Goal: Information Seeking & Learning: Compare options

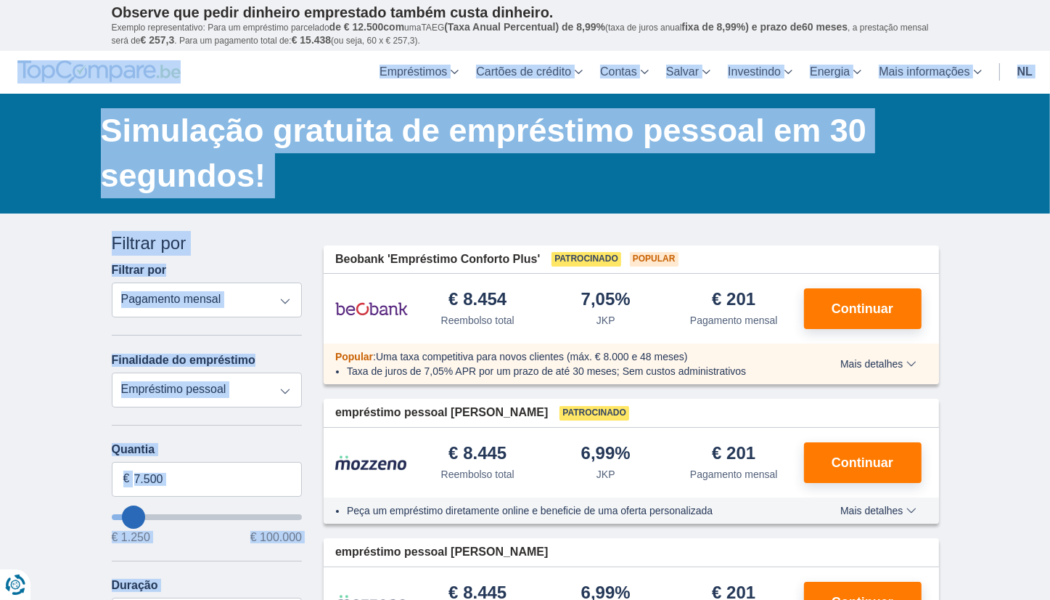
click at [640, 195] on h1 "Simulação gratuita de empréstimo pessoal em 30 segundos!" at bounding box center [520, 153] width 838 height 90
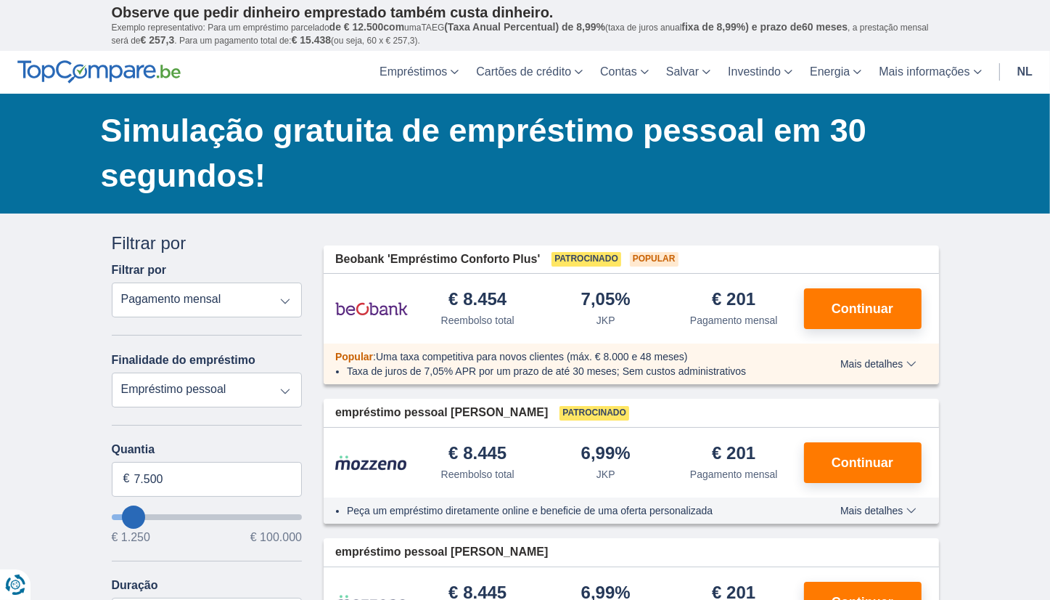
click at [648, 203] on div "Simulação gratuita de empréstimo pessoal em 30 segundos! Economize até € 3.800*…" at bounding box center [525, 154] width 849 height 120
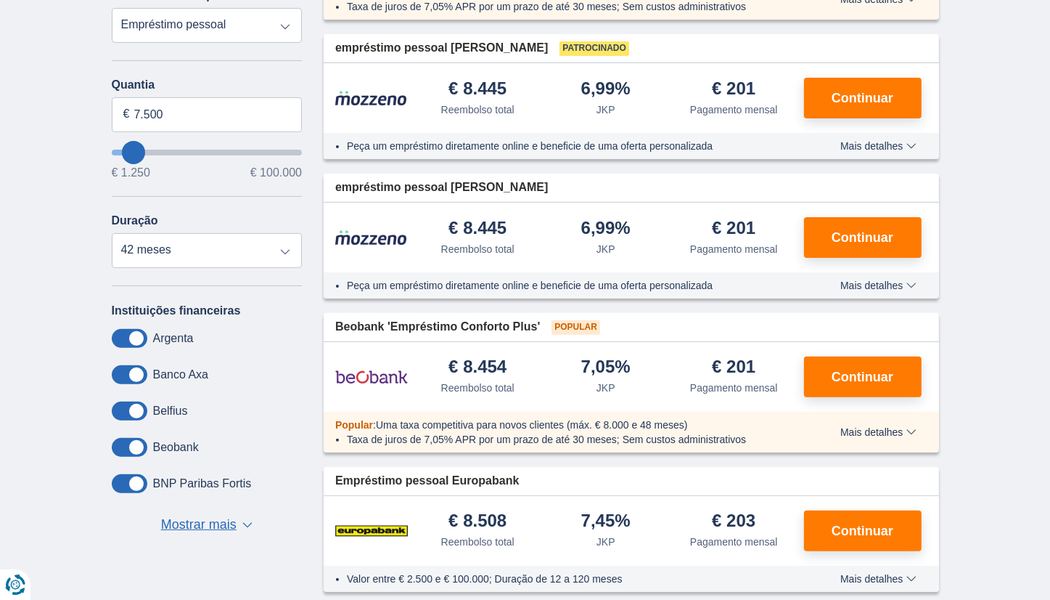
scroll to position [363, 0]
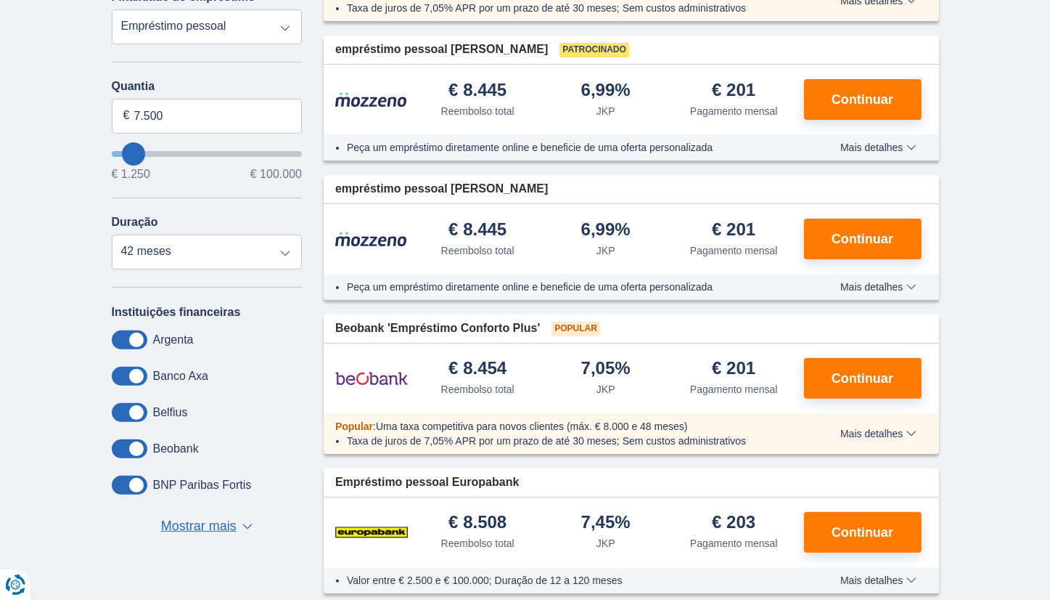
type input "8.250"
type input "8250"
type input "9.250"
type input "9250"
select select "48"
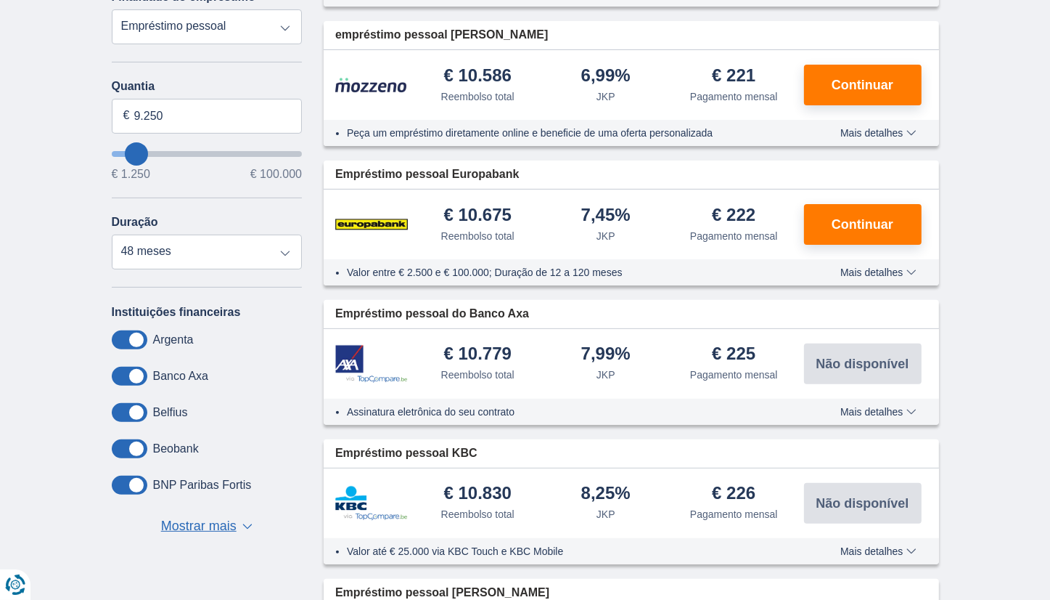
type input "29.250"
type input "29250"
click at [170, 151] on input "queroPedirEmprestado" at bounding box center [207, 154] width 191 height 6
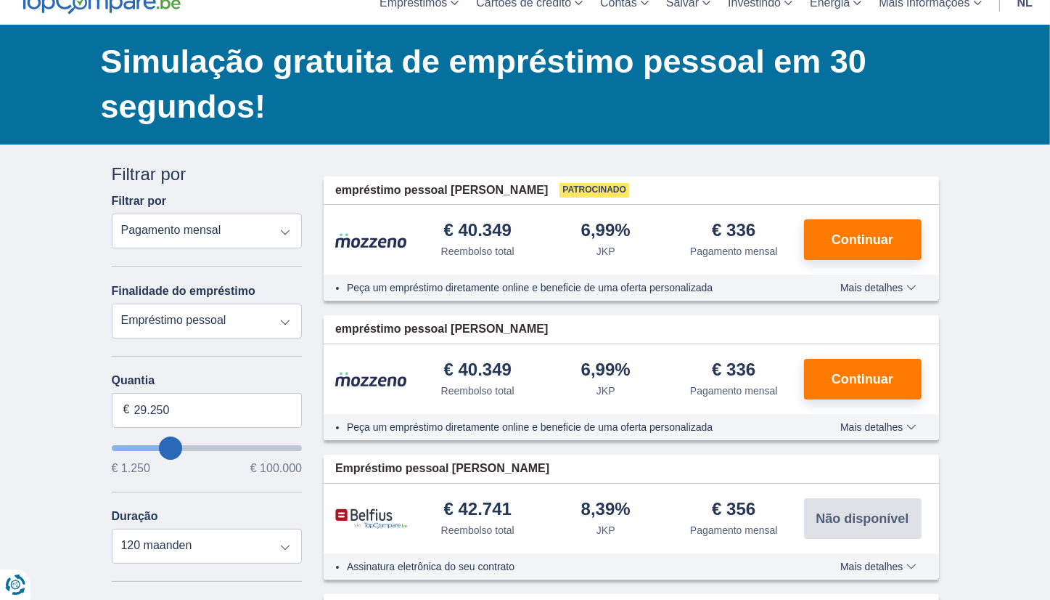
scroll to position [73, 0]
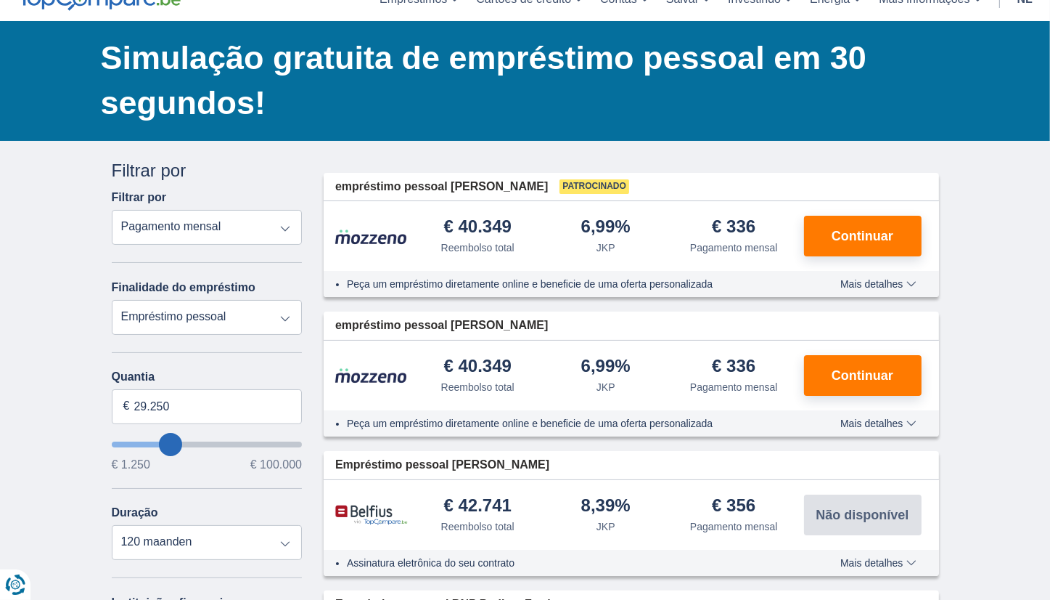
click at [279, 222] on select "Reembolso total JKP Pagamento mensal" at bounding box center [207, 227] width 191 height 35
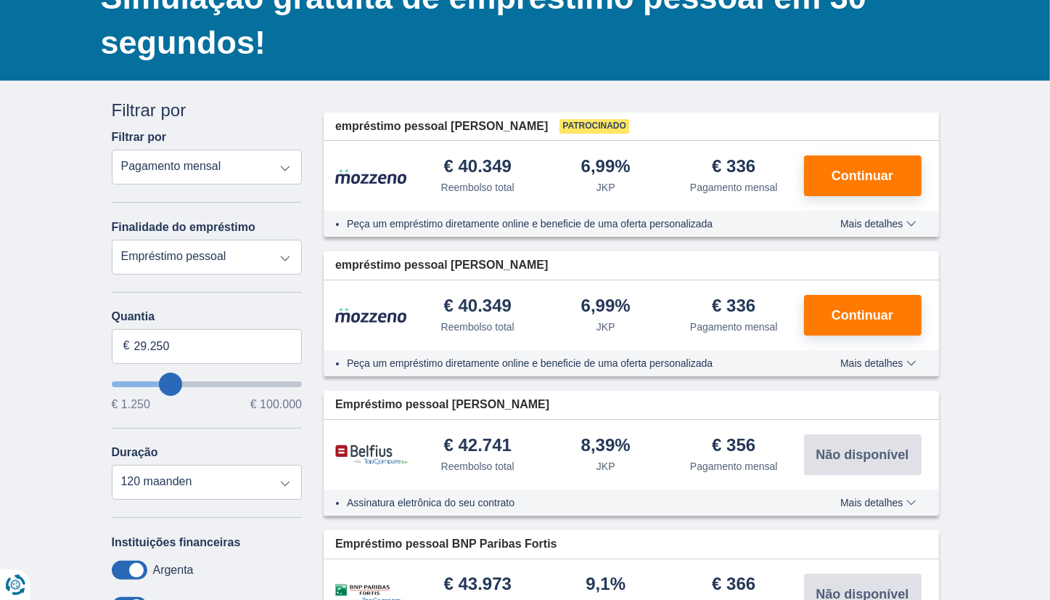
scroll to position [218, 0]
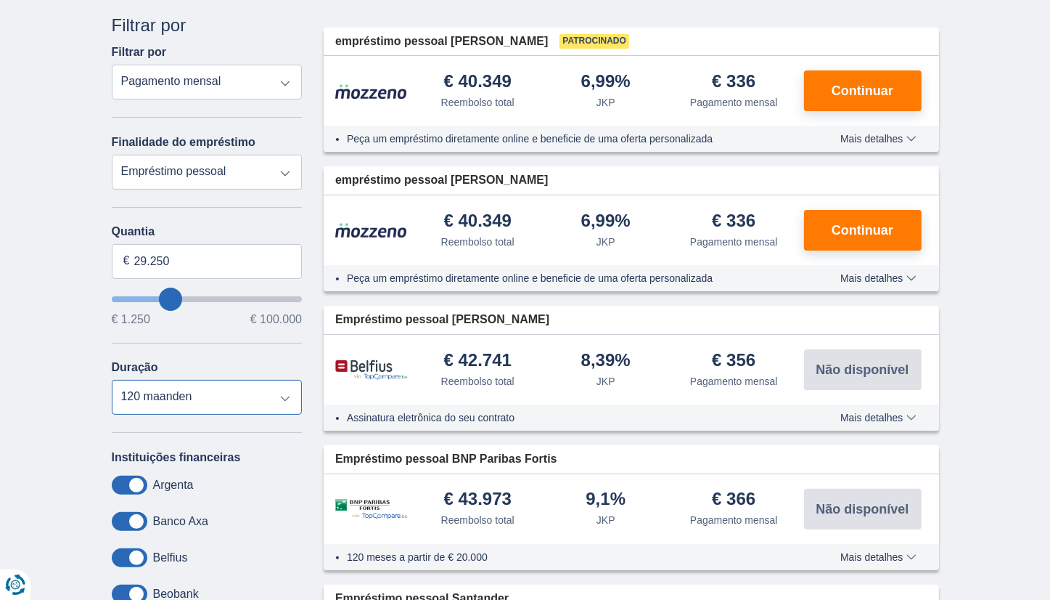
click at [283, 396] on select "12 meses 18 meses 24 meses 30 meses 36 meses 42 meses 48 meses 60 maanden 72 ma…" at bounding box center [207, 397] width 191 height 35
click at [112, 380] on select "12 meses 18 meses 24 meses 30 meses 36 meses 42 meses 48 meses 60 maanden 72 ma…" at bounding box center [207, 397] width 191 height 35
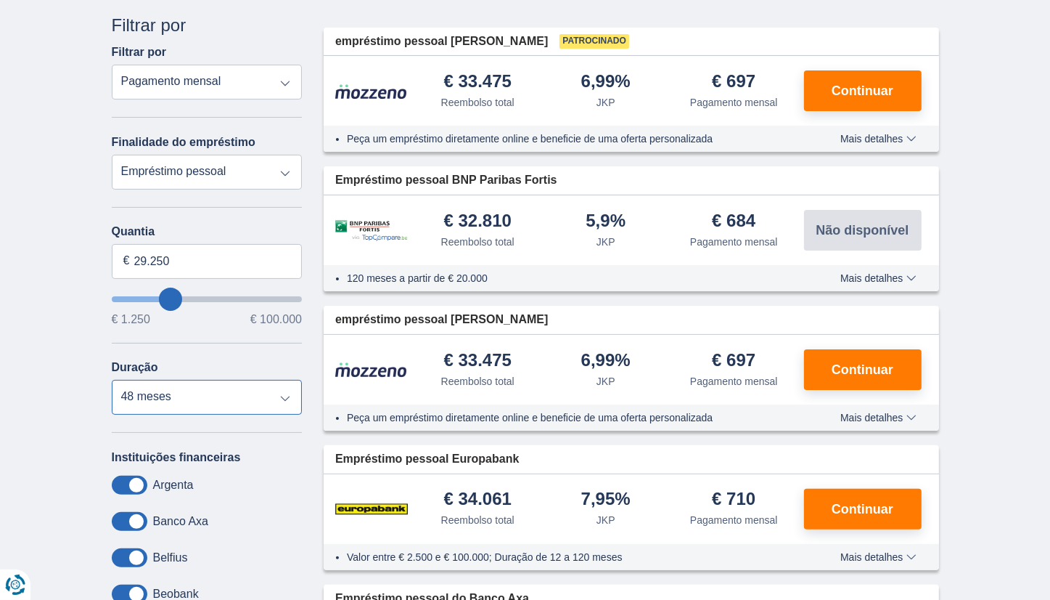
click at [282, 395] on select "12 meses 18 meses 24 meses 30 meses 36 meses 42 meses 48 meses 60 maanden 72 ma…" at bounding box center [207, 397] width 191 height 35
select select "60"
click at [112, 380] on select "12 meses 18 meses 24 meses 30 meses 36 meses 42 meses 48 meses 60 maanden 72 ma…" at bounding box center [207, 397] width 191 height 35
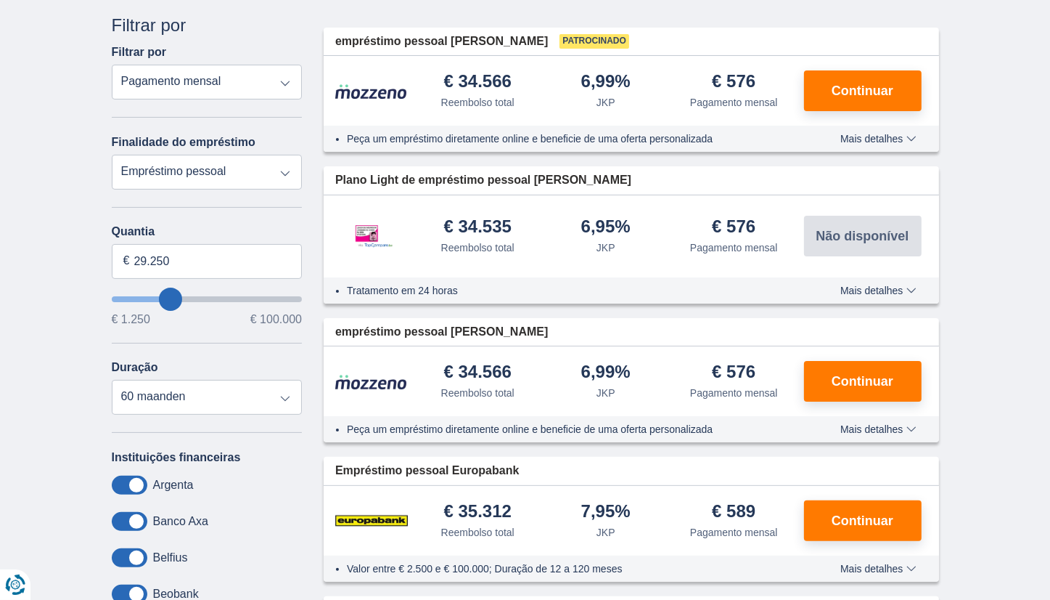
click at [292, 76] on select "Reembolso total JKP Pagamento mensal" at bounding box center [207, 82] width 191 height 35
click at [277, 175] on select "Empréstimo pessoal Auto Motocicleta / bicicleta Autocaravana / caravana Renovaç…" at bounding box center [207, 172] width 191 height 35
select select "vehicleLoan"
click at [112, 155] on select "Empréstimo pessoal Auto Motocicleta / bicicleta Autocaravana / caravana Renovaç…" at bounding box center [207, 172] width 191 height 35
select select "3-4"
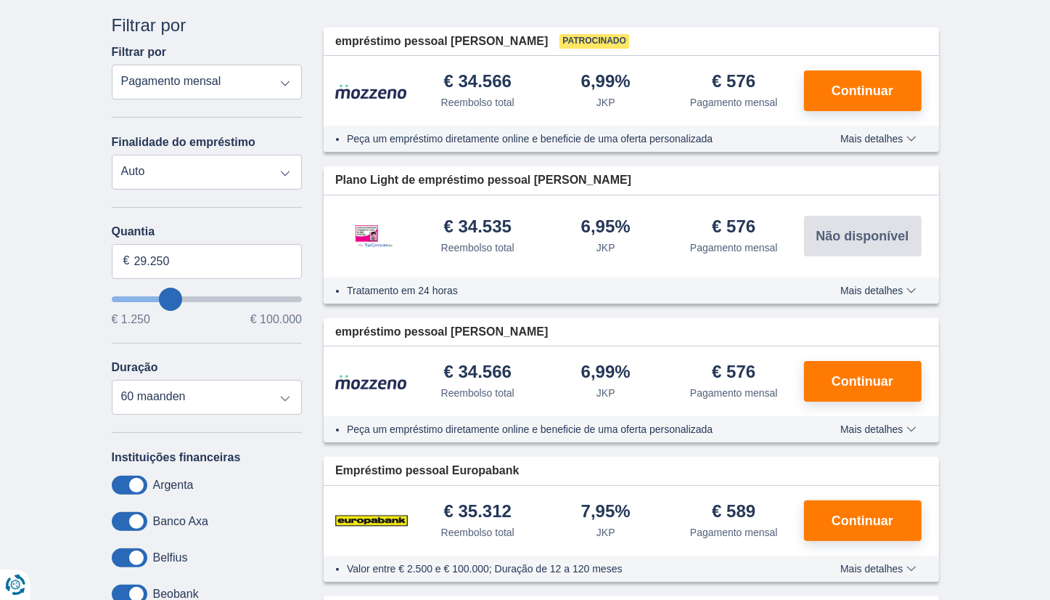
type input "15.000"
type input "15250"
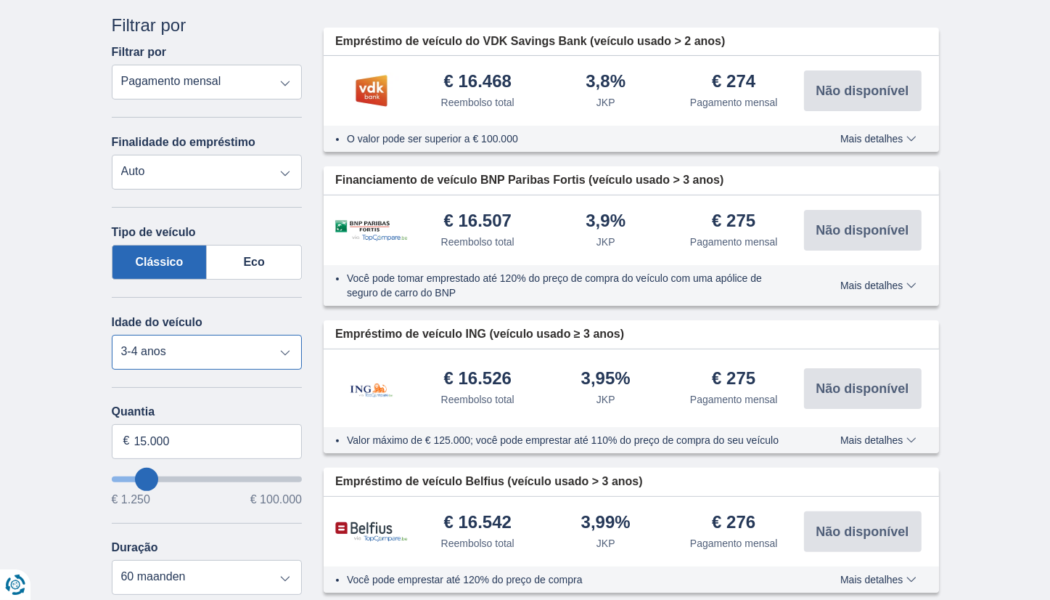
click at [287, 349] on select "Novo 0-1 anos 1-2 anos 2-3 anos 3-4 anos 4-5 anos 5+ anos" at bounding box center [207, 352] width 191 height 35
select select "1-2"
click at [112, 335] on select "Novo 0-1 anos 1-2 anos 2-3 anos 3-4 anos 4-5 anos 5+ anos" at bounding box center [207, 352] width 191 height 35
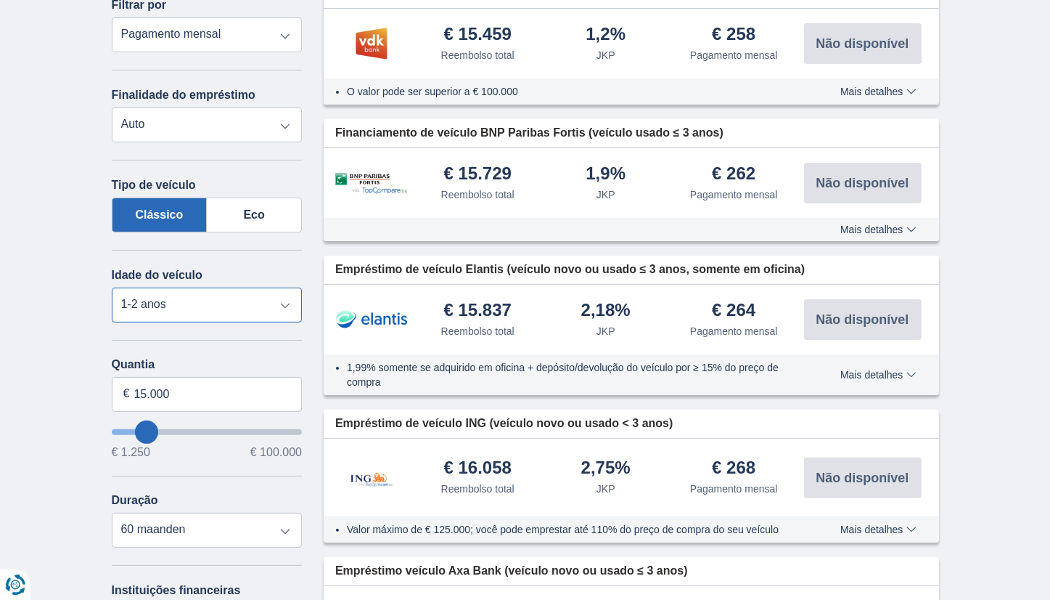
scroll to position [290, 0]
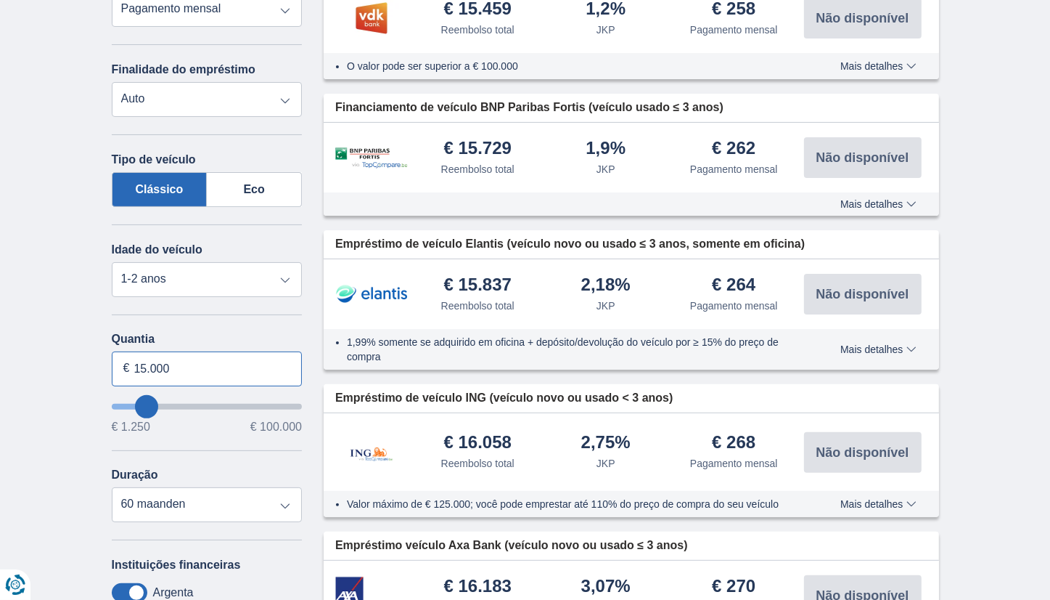
drag, startPoint x: 145, startPoint y: 369, endPoint x: 115, endPoint y: 366, distance: 30.0
click at [115, 366] on input "15.000" at bounding box center [207, 368] width 191 height 35
click at [174, 364] on input "15.000" at bounding box center [207, 368] width 191 height 35
type input "17.250"
type input "17250"
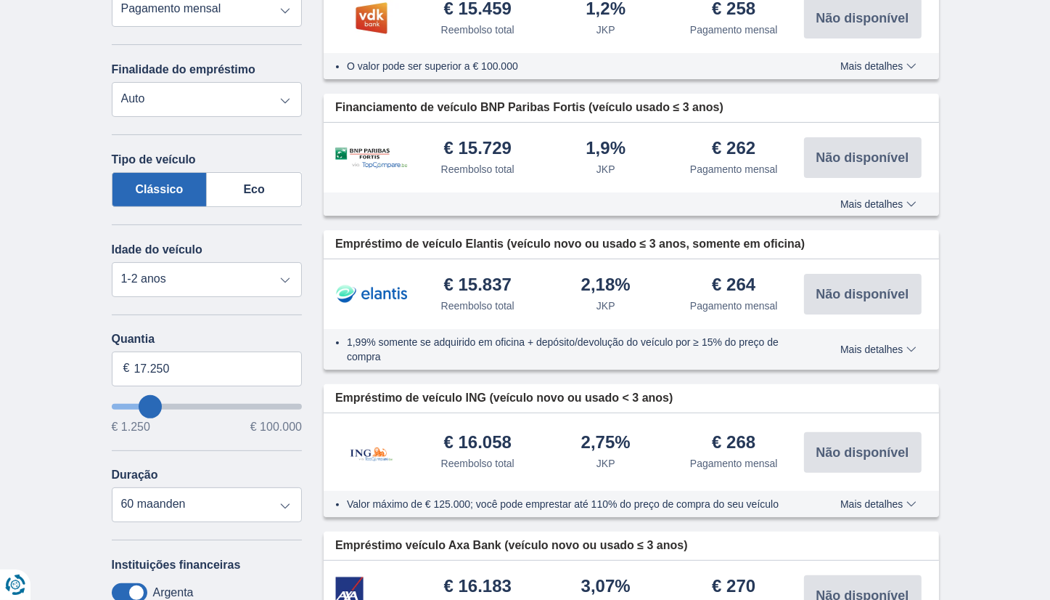
type input "18.250"
type input "19250"
type input "19.250"
select select "84"
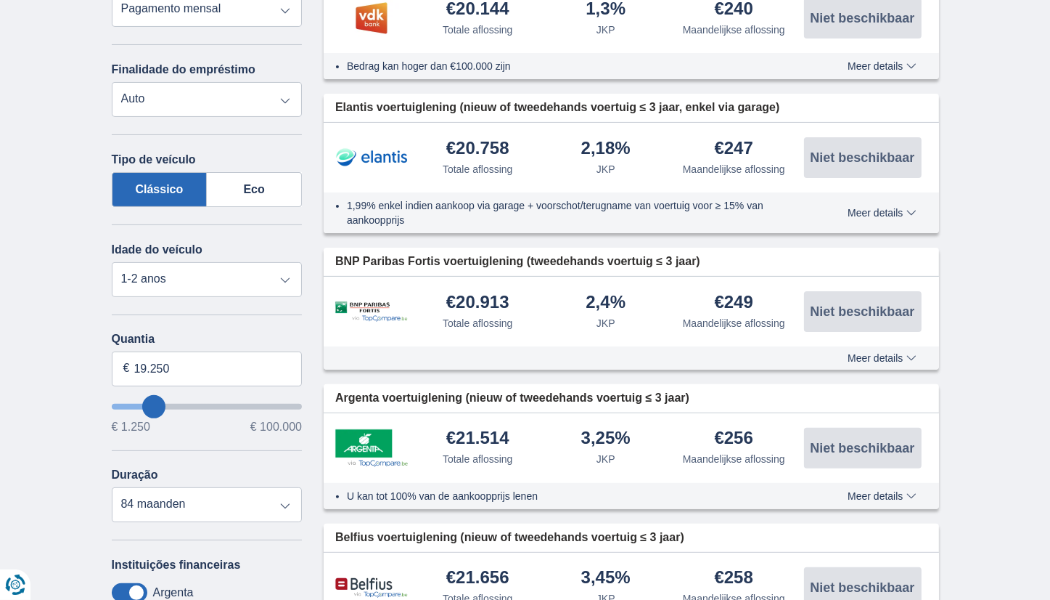
type input "18.250"
type input "18250"
click at [153, 404] on input "queroPedirEmprestado" at bounding box center [207, 407] width 191 height 6
type input "19.250"
type input "19250"
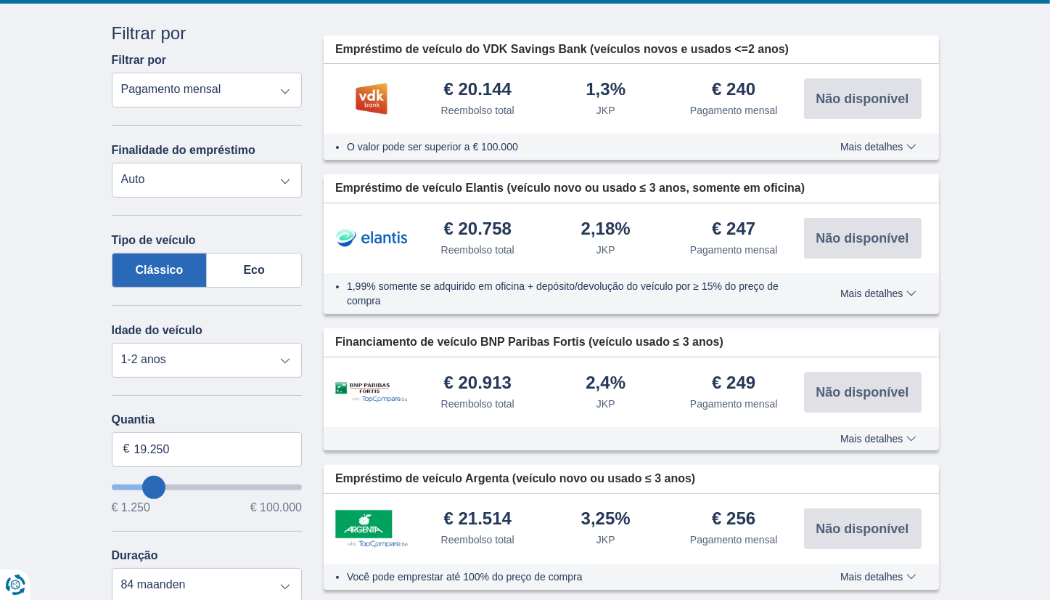
scroll to position [218, 0]
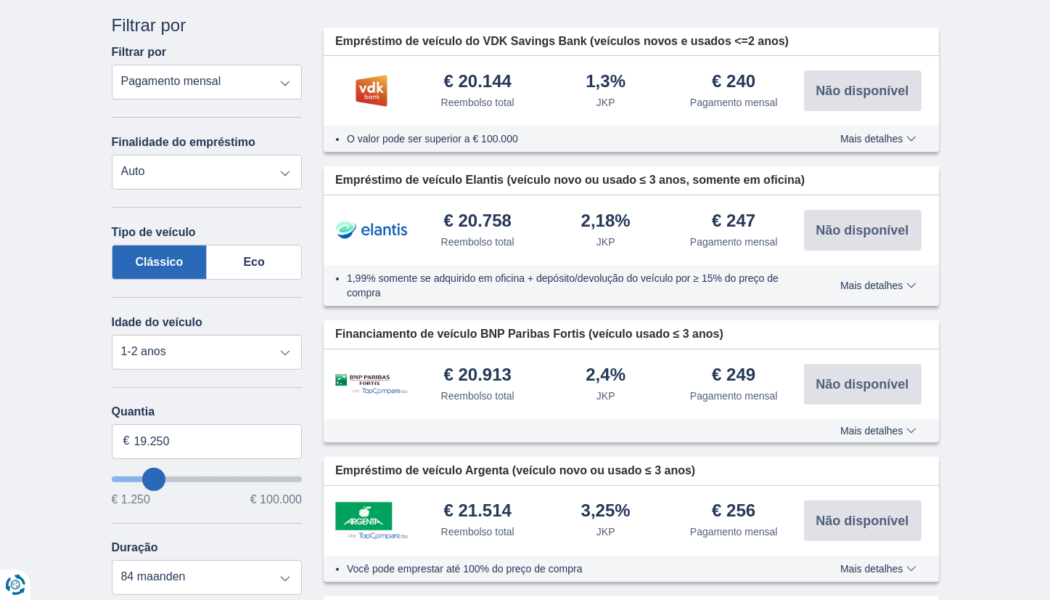
type input "22.250"
type input "23250"
type input "23.250"
select select "120"
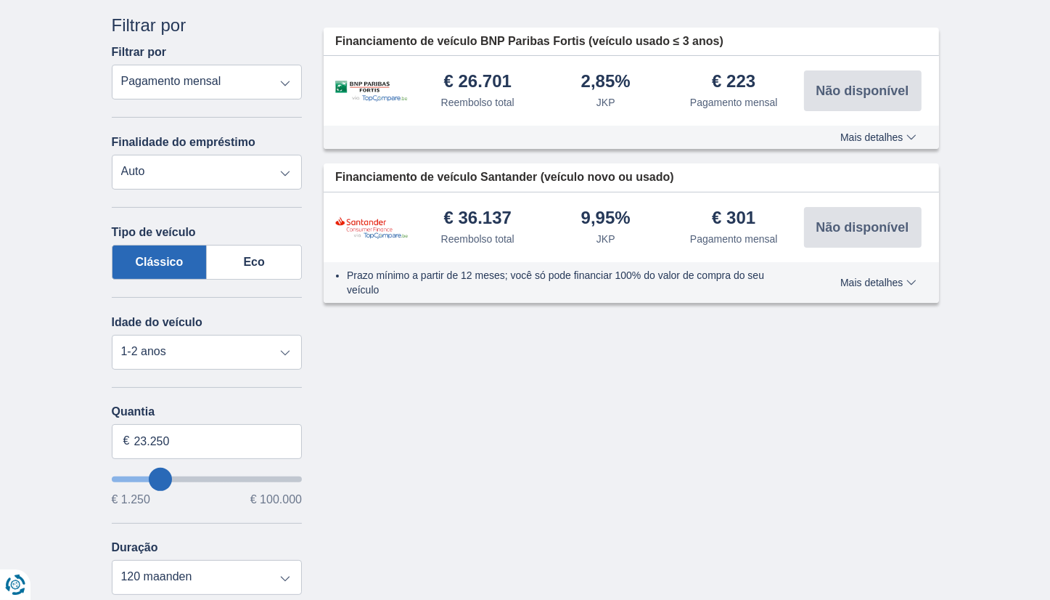
type input "24.250"
type input "25250"
type input "56.250"
type input "56250"
click at [216, 477] on input "queroPedirEmprestado" at bounding box center [207, 479] width 191 height 6
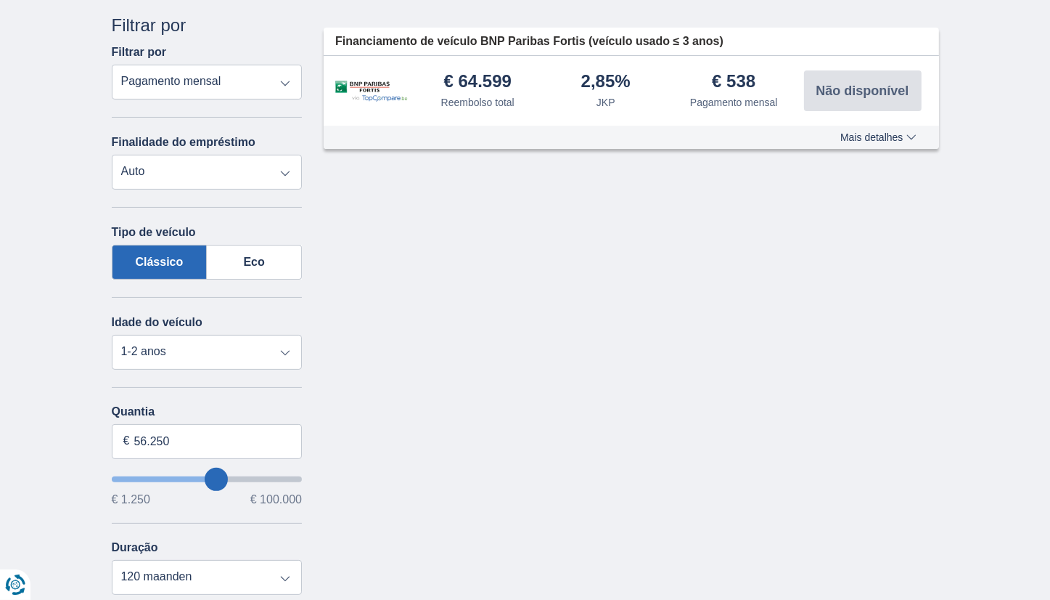
type input "43.250"
type input "43250"
click at [194, 476] on input "queroPedirEmprestado" at bounding box center [207, 479] width 191 height 6
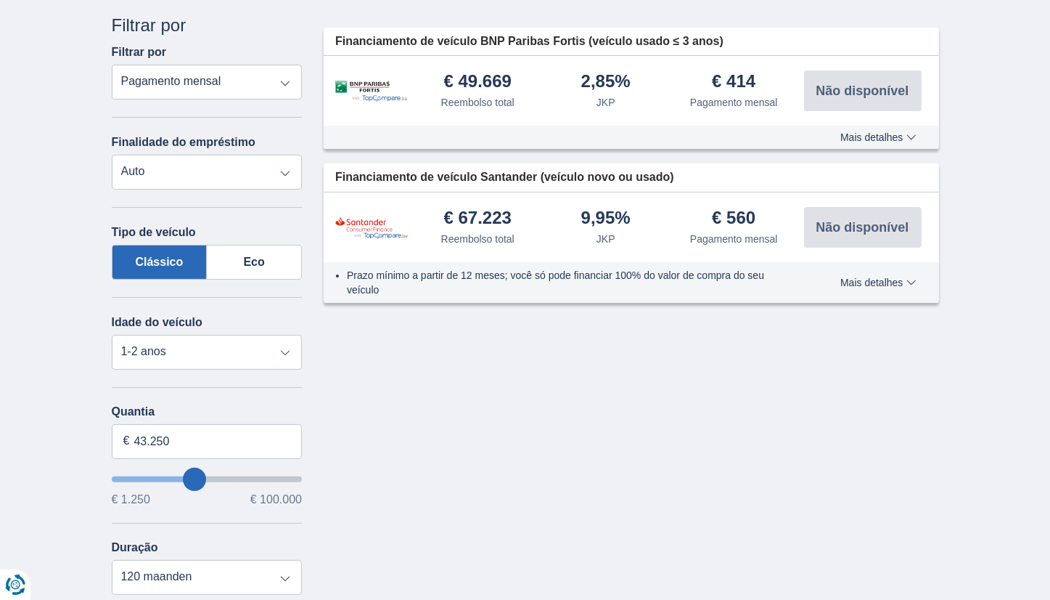
type input "38.250"
type input "38250"
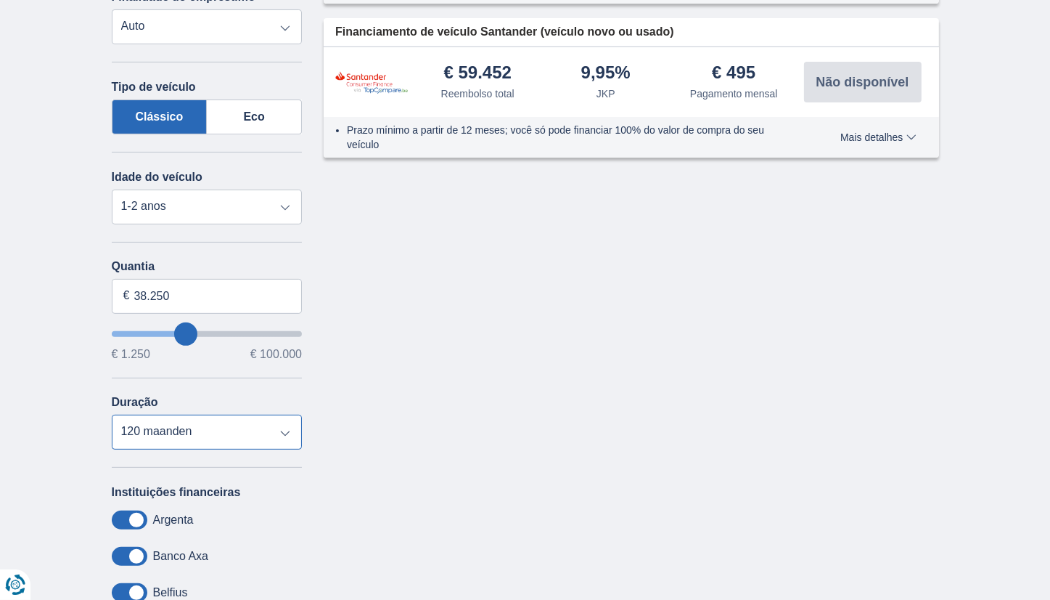
click at [287, 428] on select "12 meses 18 meses 24 meses 30 meses 36 meses 42 meses 48 meses 60 maanden 72 ma…" at bounding box center [207, 431] width 191 height 35
select select "60"
click at [112, 414] on select "12 meses 18 meses 24 meses 30 meses 36 meses 42 meses 48 meses 60 maanden 72 ma…" at bounding box center [207, 431] width 191 height 35
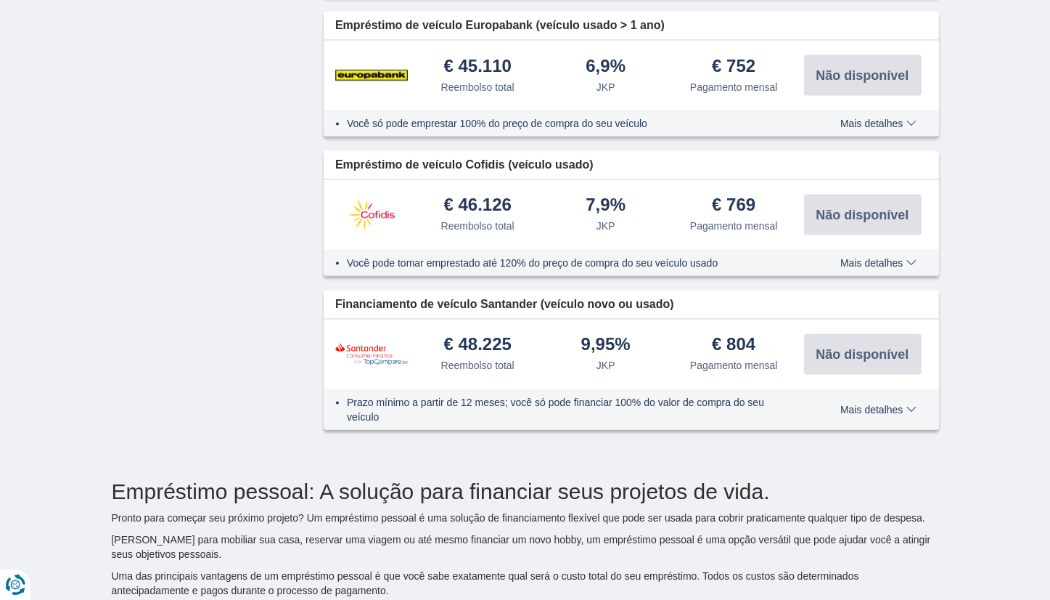
scroll to position [2105, 0]
